Goal: Use online tool/utility: Use online tool/utility

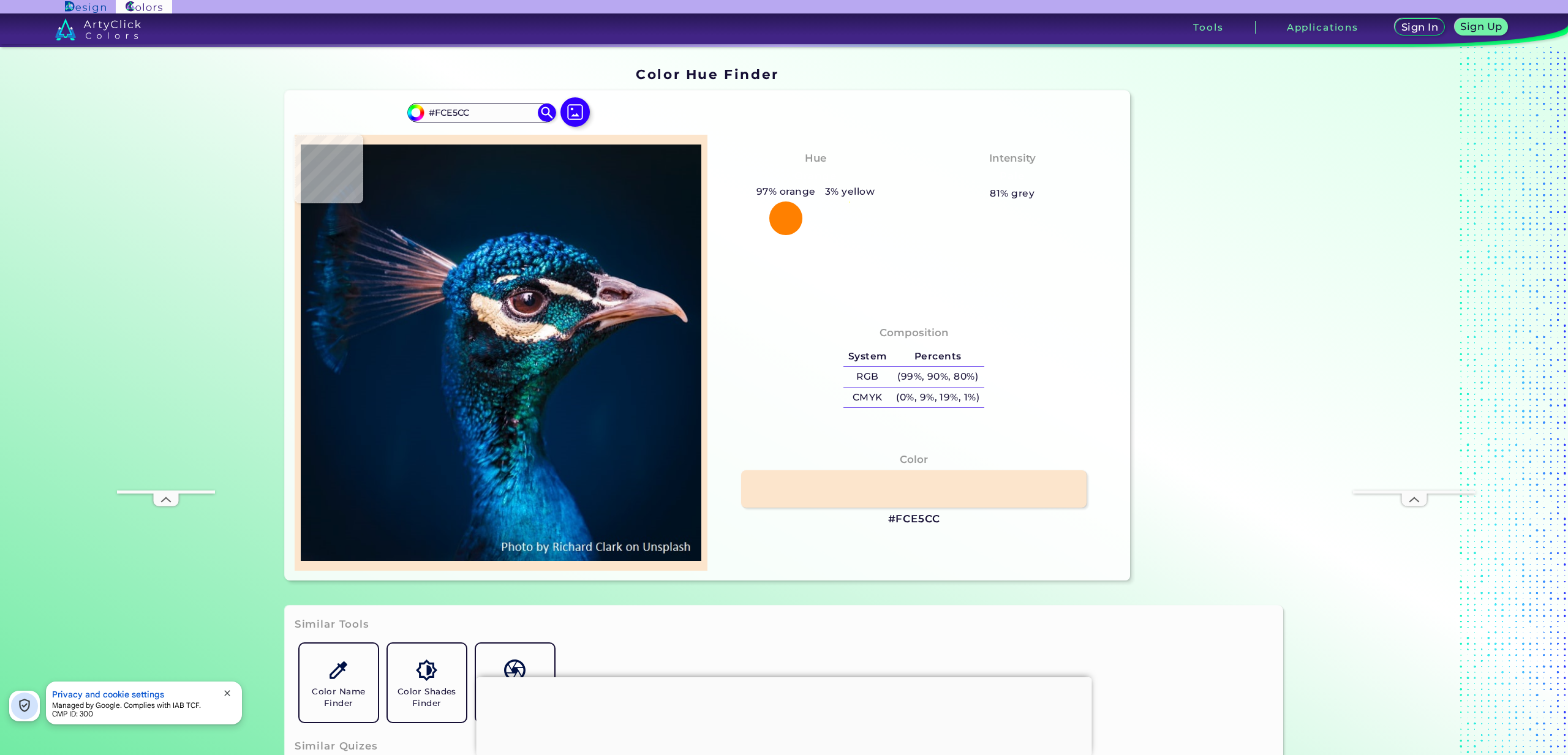
type input "#fde3c9"
type input "#FDE3C9"
type input "#f8dfc5"
type input "#F8DFC5"
type input "#f5d9be"
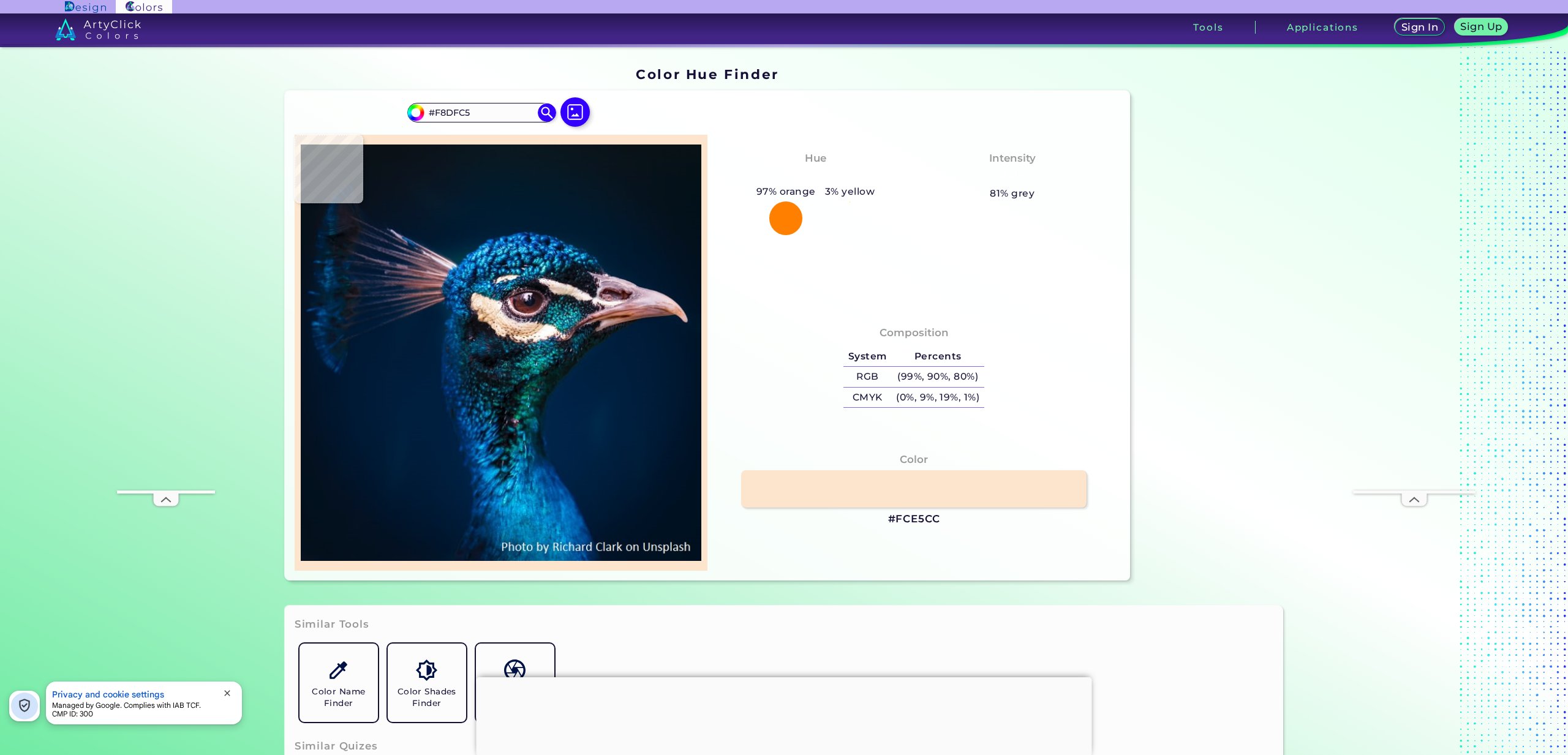
type input "#F5D9BE"
type input "#f3dabe"
type input "#F3DABE"
type input "#ddc3a5"
type input "#DDC3A5"
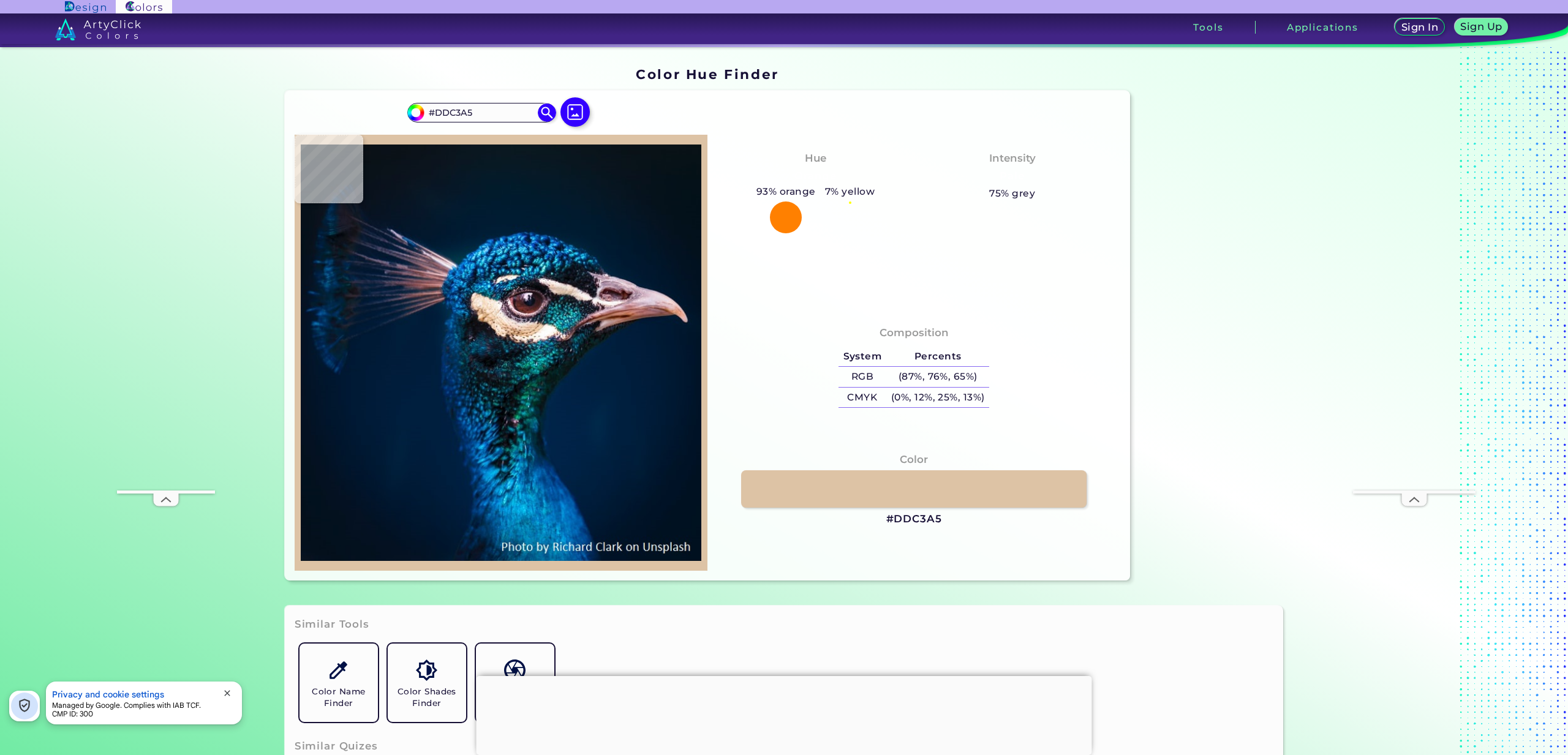
type input "#d0b495"
type input "#D0B495"
type input "#dec6a8"
type input "#DEC6A8"
type input "#ecd4b8"
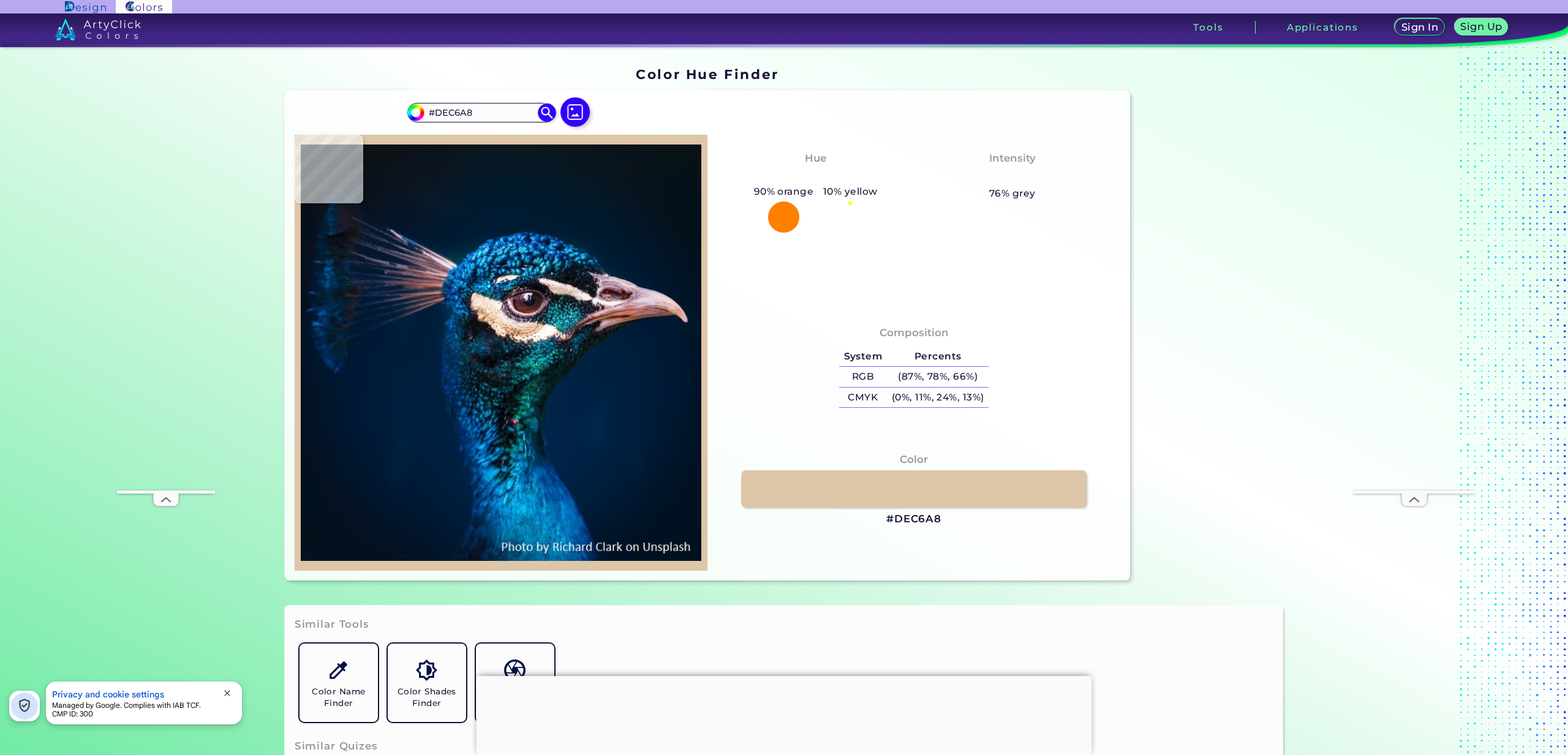
type input "#ECD4B8"
type input "#dec6a8"
type input "#DEC6A8"
type input "#d0b495"
type input "#D0B495"
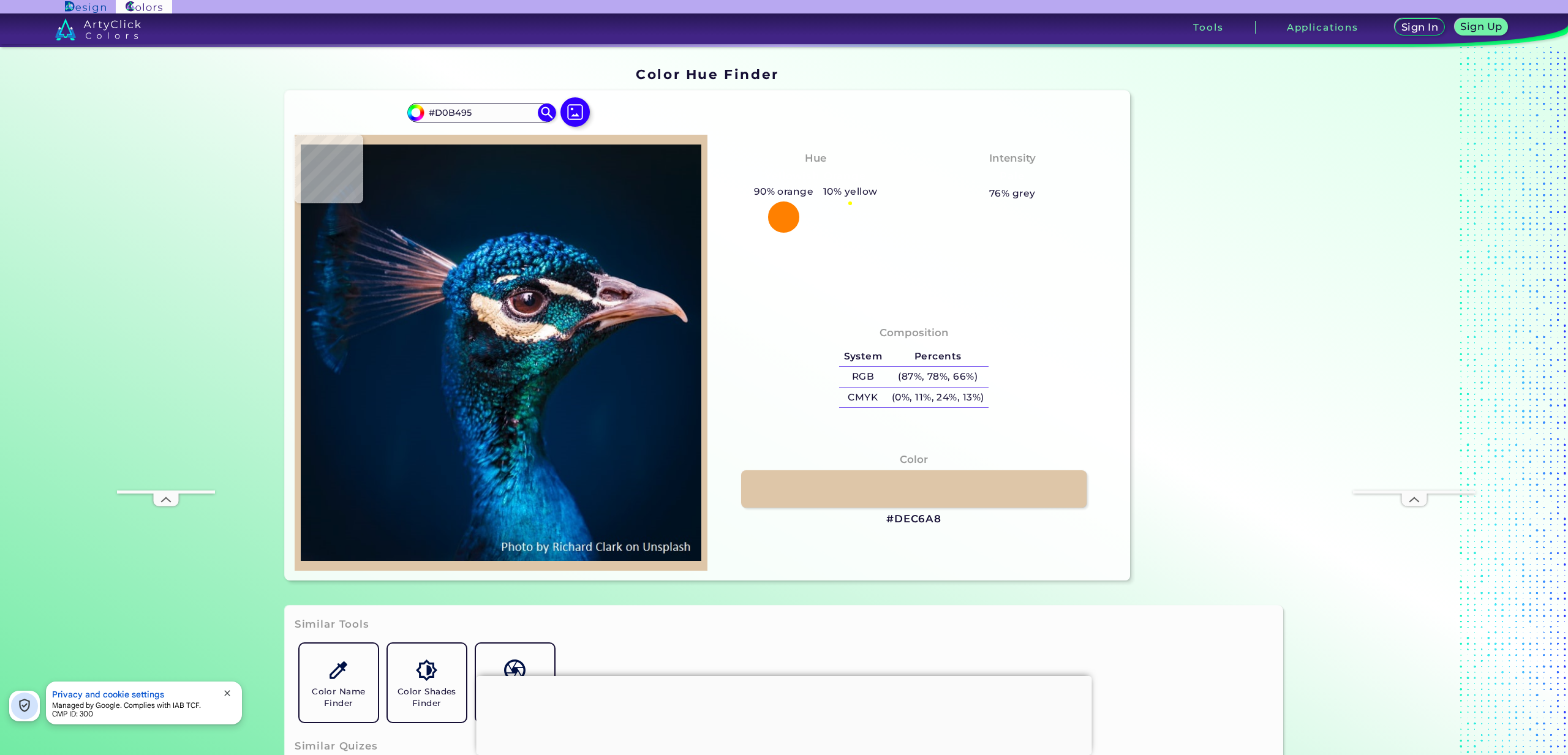
type input "#d7b997"
type input "#D7B997"
type input "#e7c5a4"
type input "#E7C5A4"
type input "#f2ceac"
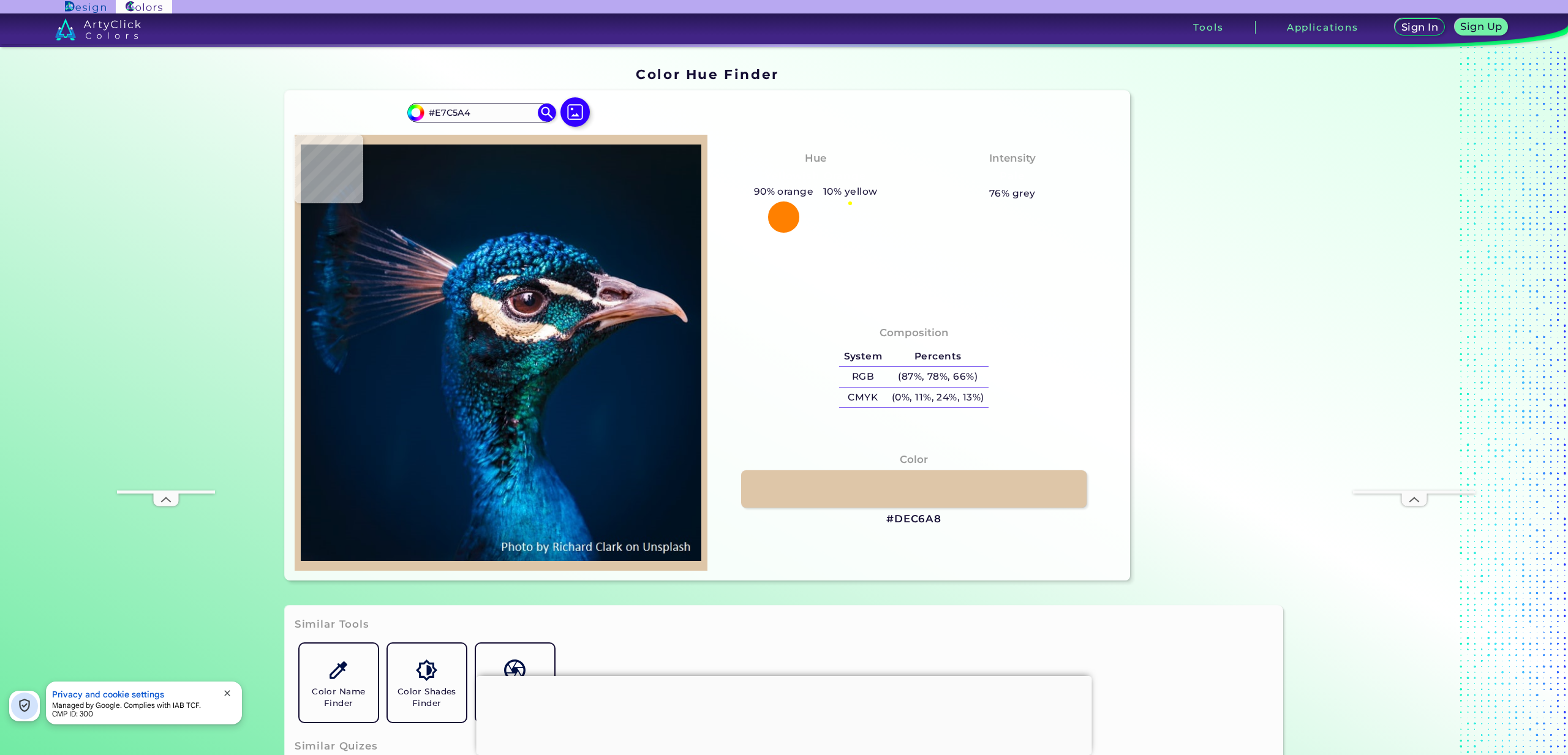
type input "#F2CEAC"
type input "#f6d2b2"
type input "#F6D2B2"
type input "#f0cdae"
type input "#F0CDAE"
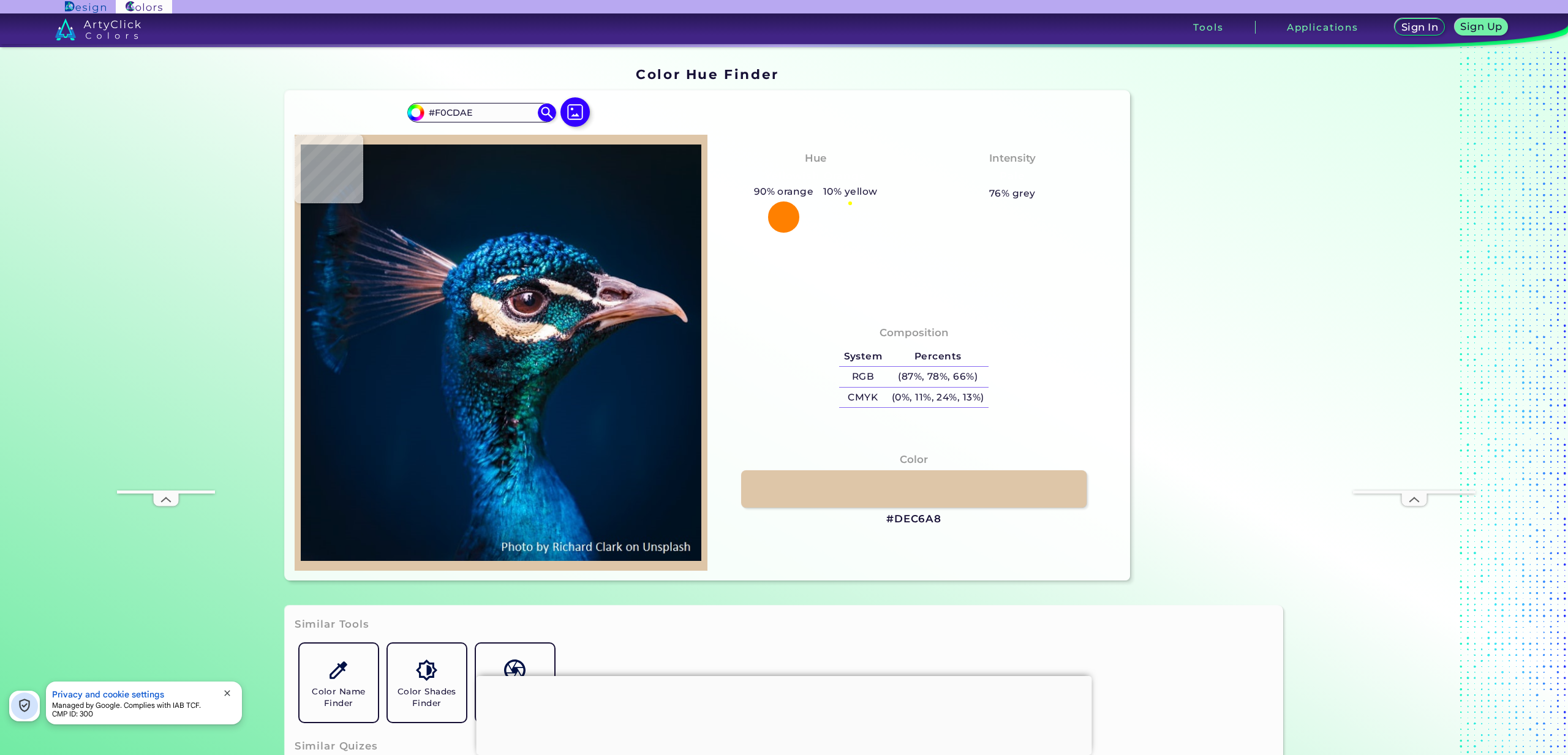
type input "#f8d4b4"
type input "#F8D4B4"
type input "#f3cfb0"
type input "#F3CFB0"
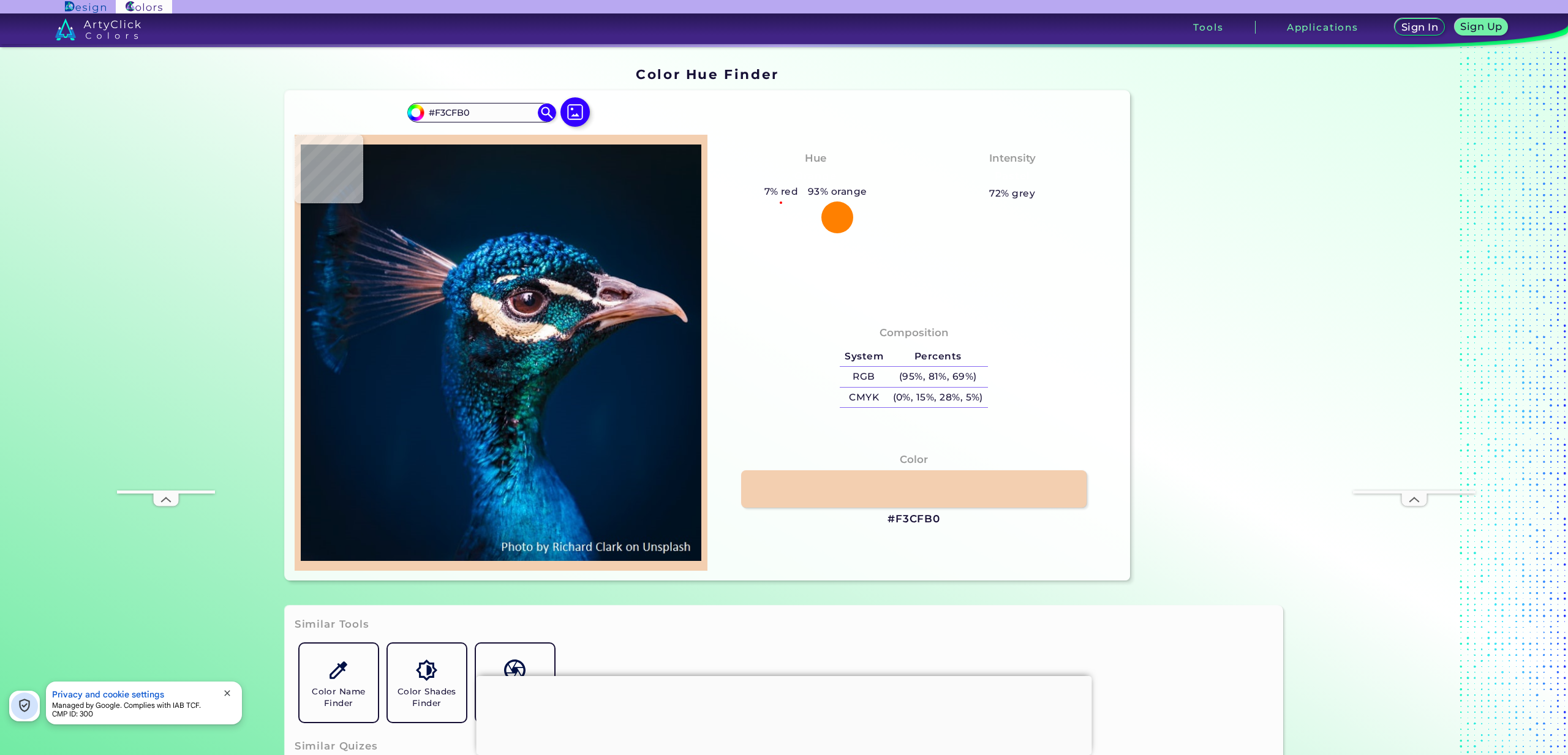
type input "#f2d0b2"
type input "#F2D0B2"
type input "#fedec7"
type input "#FEDEC7"
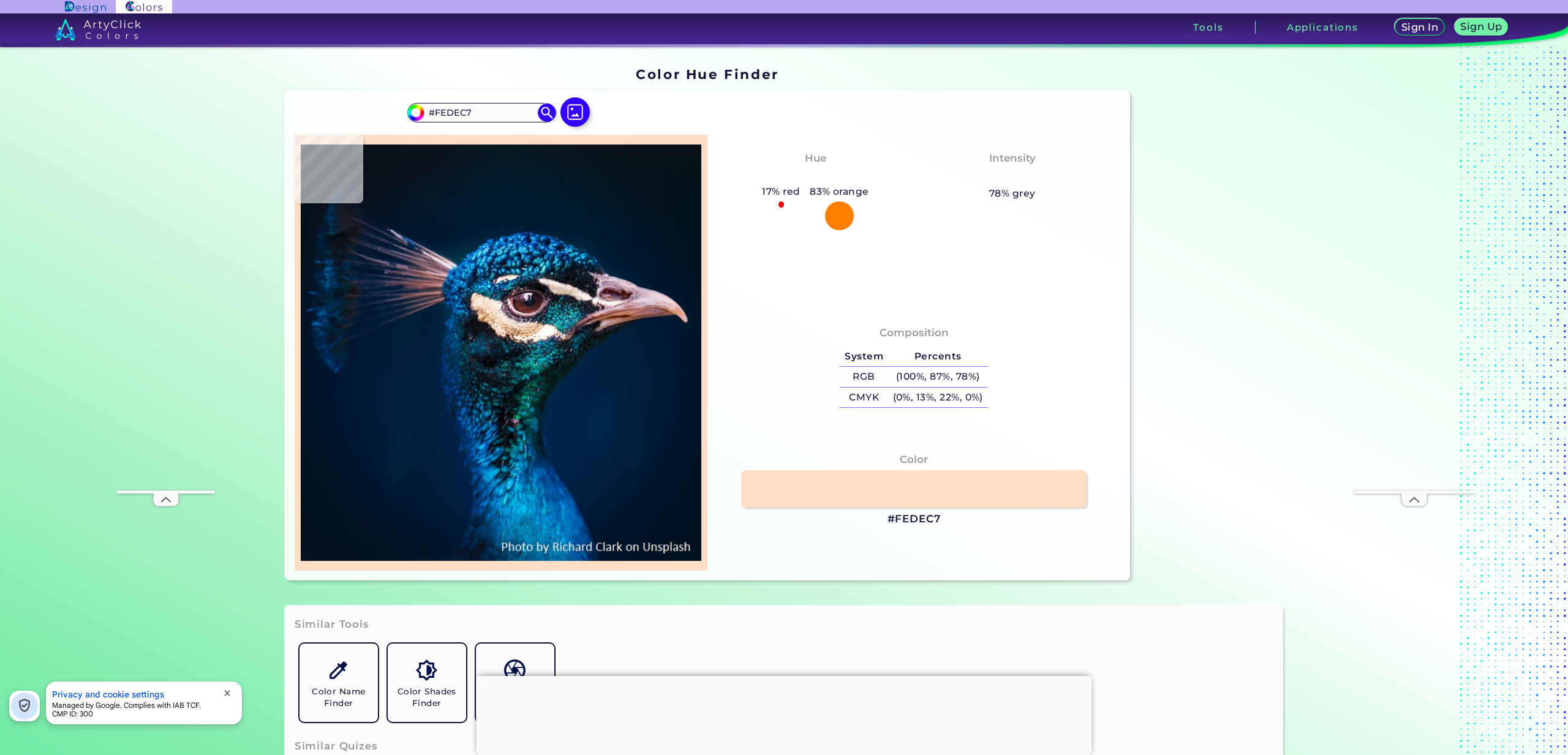
click at [487, 316] on img at bounding box center [501, 353] width 401 height 424
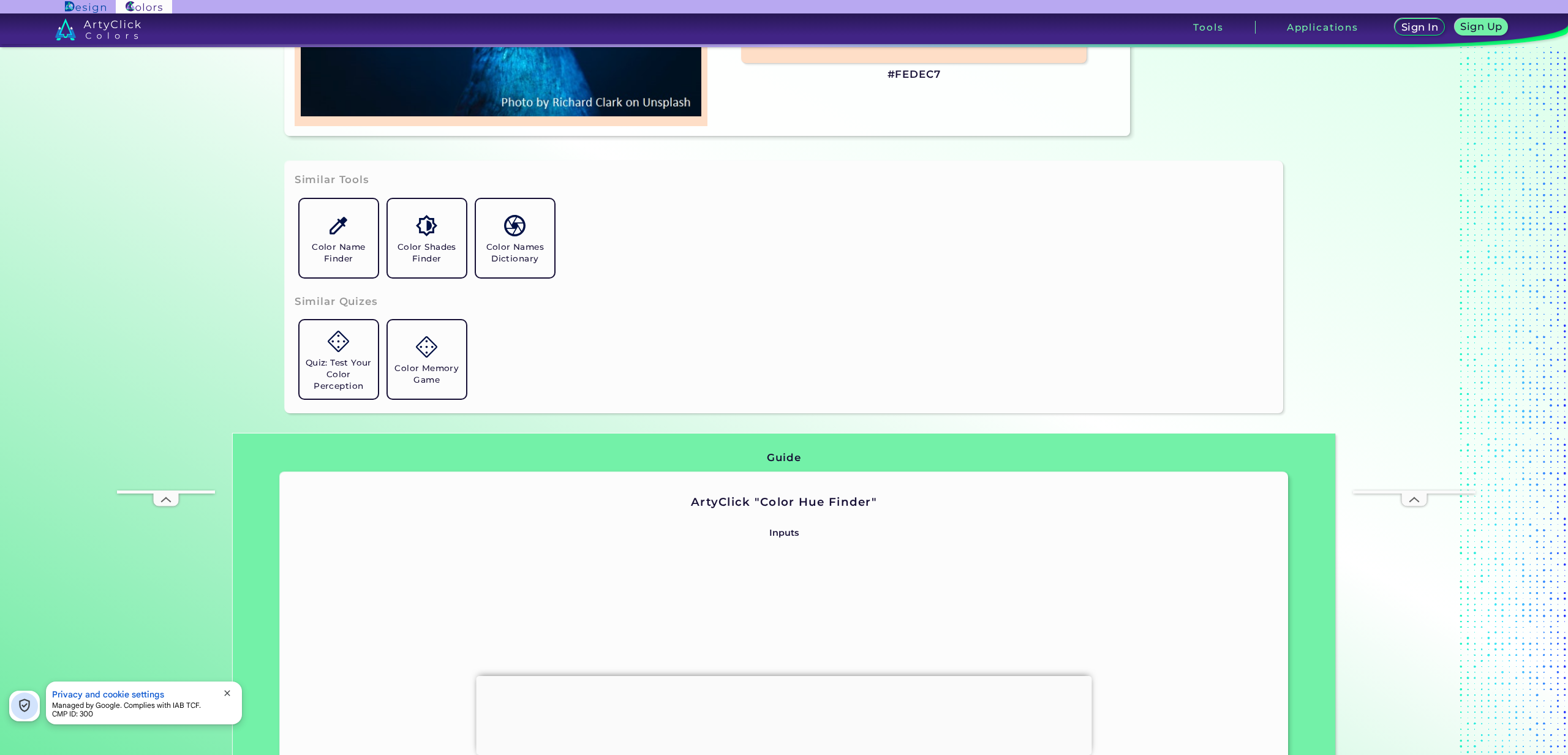
scroll to position [441, 0]
